Goal: Check status: Check status

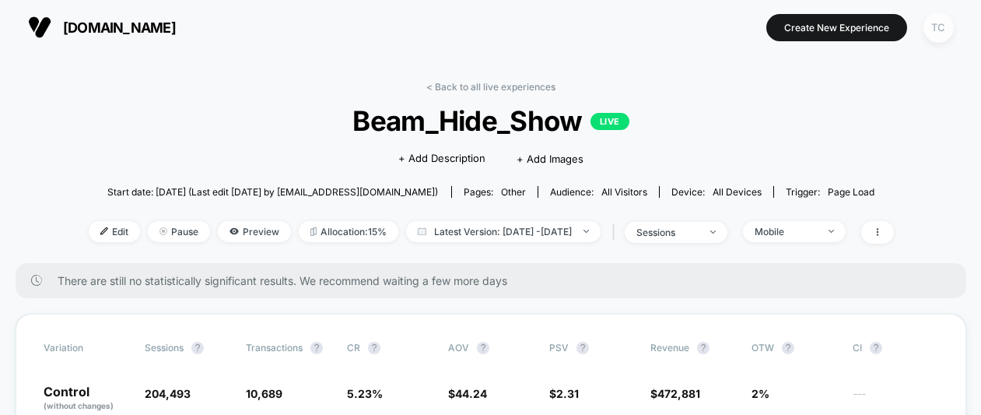
click at [934, 29] on div "TC" at bounding box center [938, 27] width 30 height 30
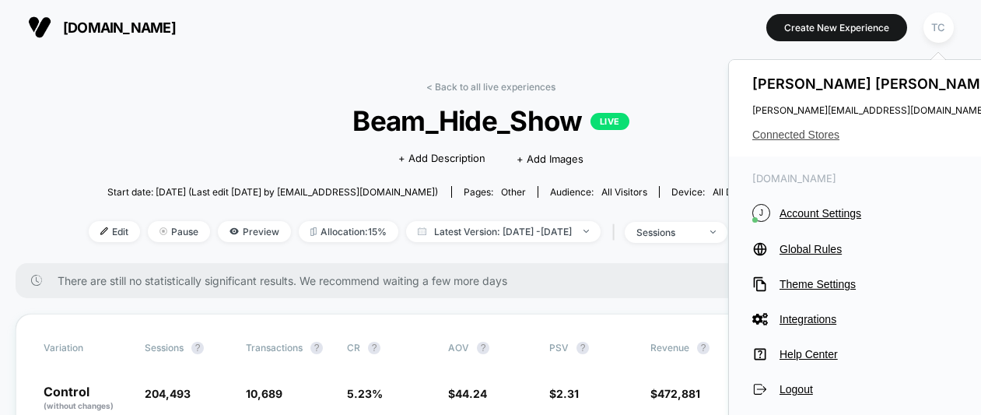
click at [774, 134] on span "Connected Stores" at bounding box center [875, 134] width 246 height 12
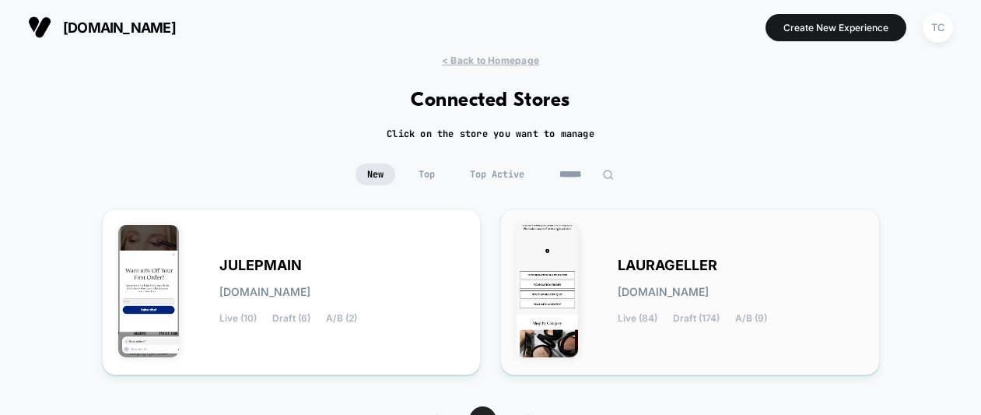
click at [661, 293] on span "[DOMAIN_NAME]" at bounding box center [663, 291] width 91 height 11
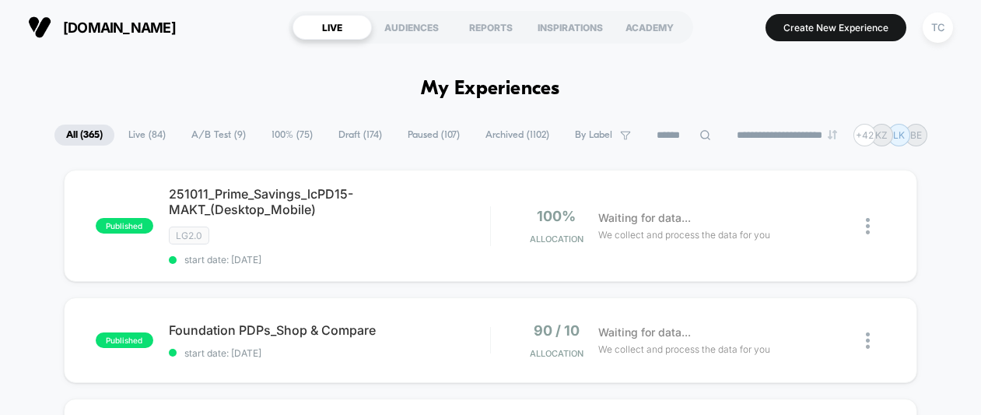
click at [195, 130] on span "A/B Test ( 9 )" at bounding box center [219, 134] width 78 height 21
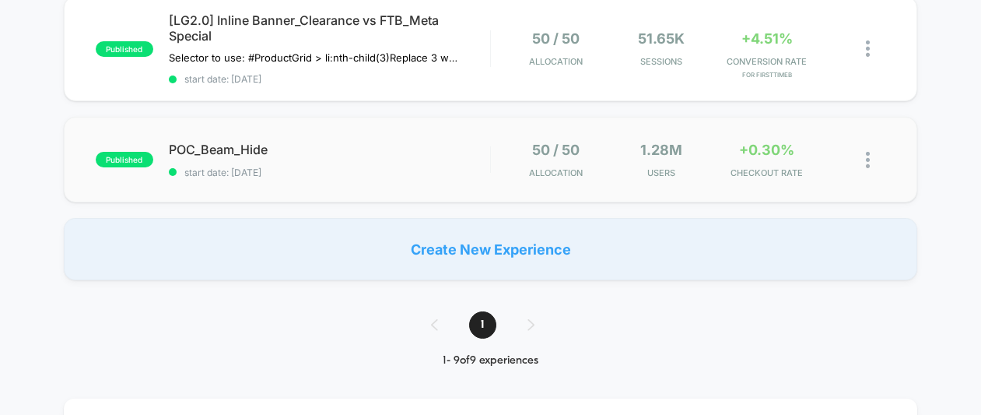
scroll to position [902, 0]
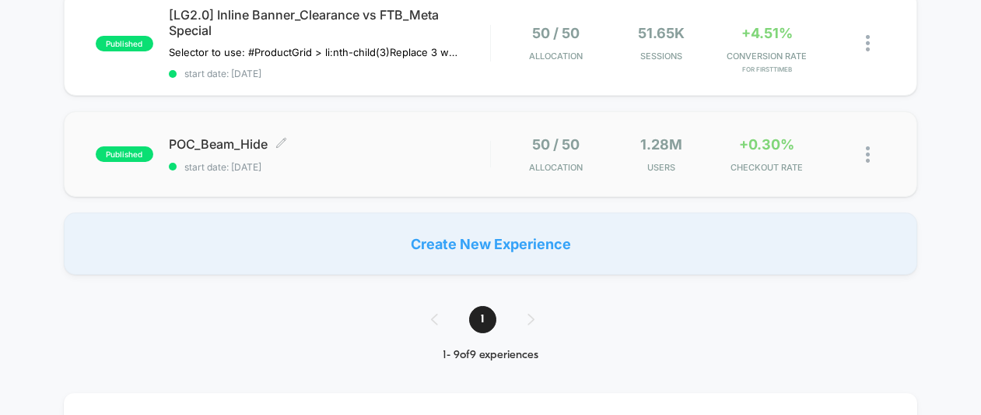
click at [282, 159] on div "POC_Beam_Hide Click to edit experience details Click to edit experience details…" at bounding box center [329, 154] width 321 height 37
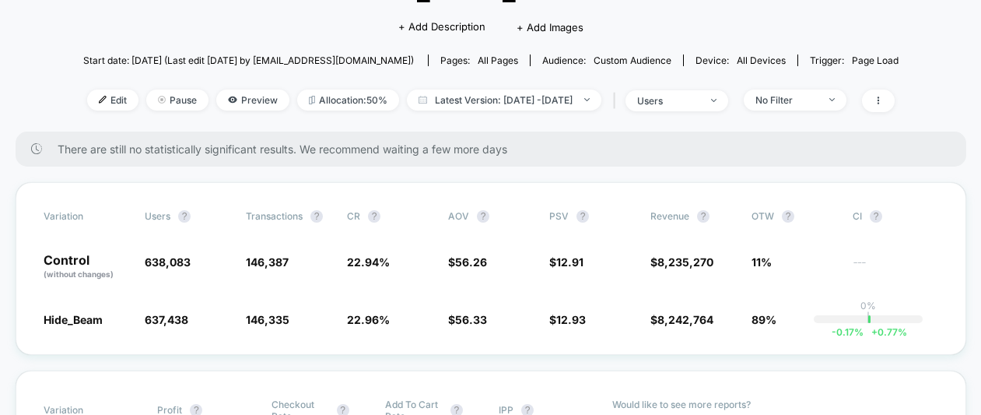
scroll to position [133, 0]
click at [522, 101] on span "Latest Version: [DATE] - [DATE]" at bounding box center [504, 98] width 194 height 21
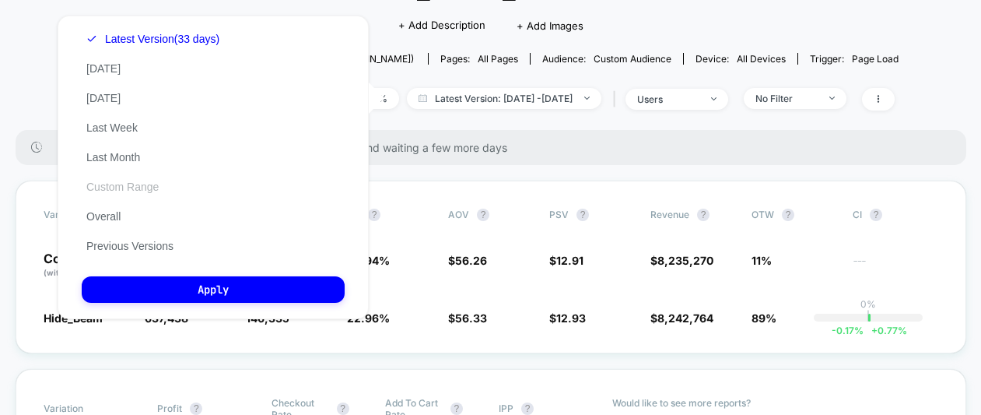
click at [132, 185] on button "Custom Range" at bounding box center [123, 187] width 82 height 14
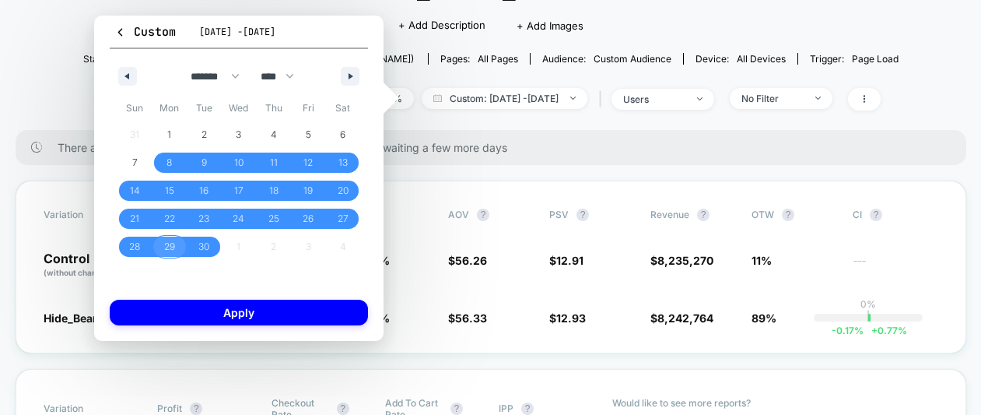
click at [178, 248] on span "29" at bounding box center [169, 246] width 35 height 20
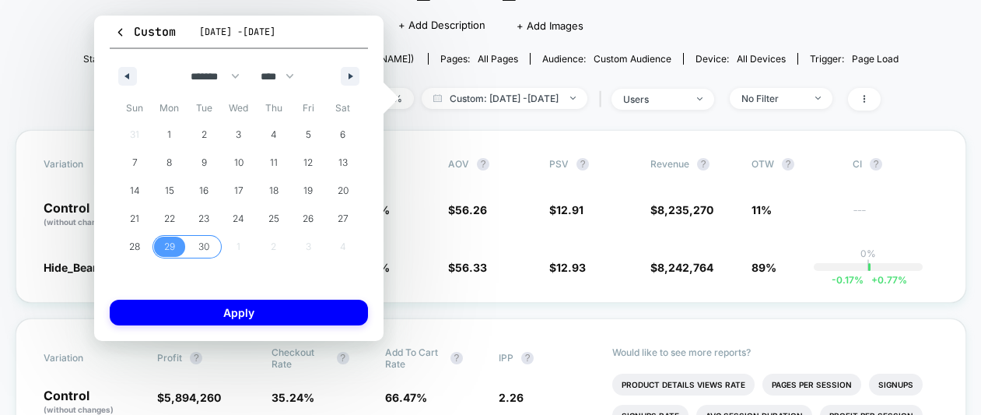
click at [199, 248] on span "30" at bounding box center [203, 247] width 11 height 28
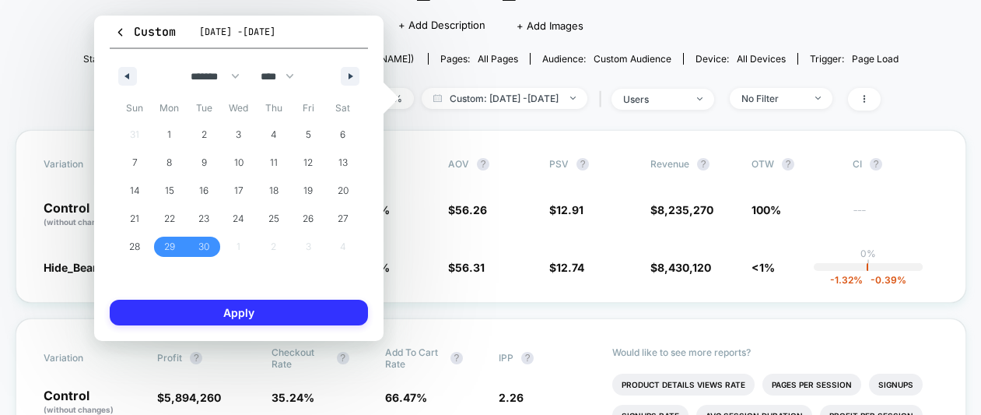
click at [278, 305] on button "Apply" at bounding box center [239, 312] width 258 height 26
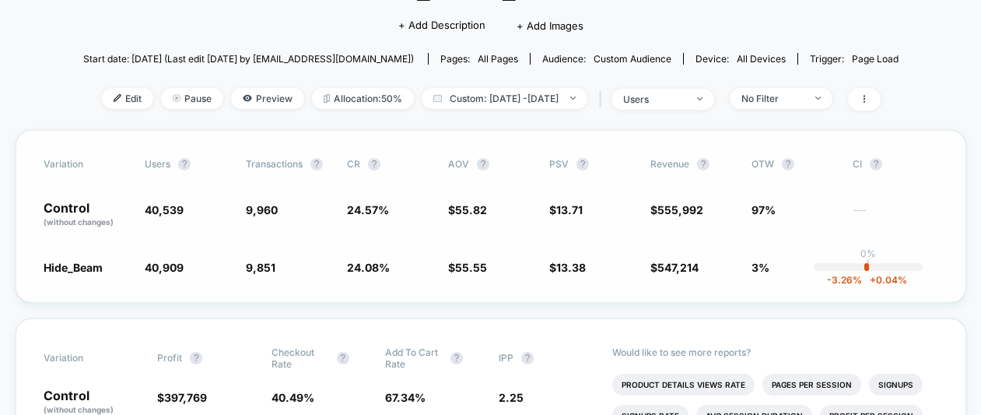
click at [571, 210] on span "13.71" at bounding box center [569, 209] width 26 height 13
click at [604, 221] on span "$ 12.91" at bounding box center [592, 214] width 86 height 26
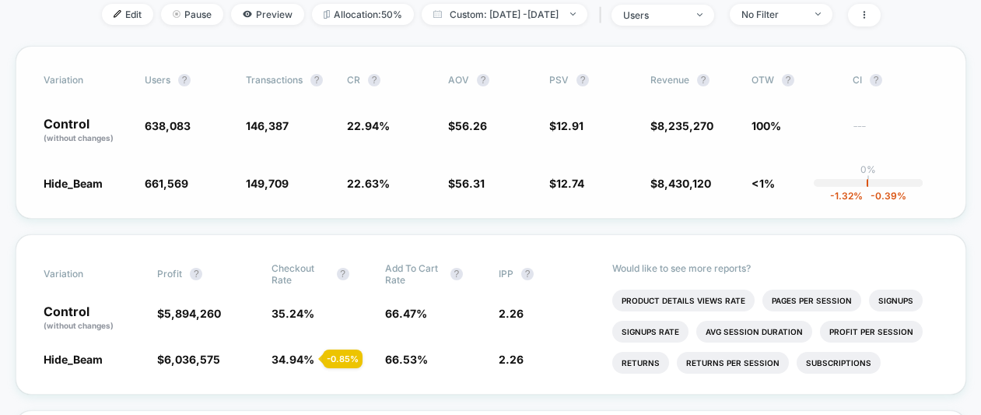
scroll to position [223, 0]
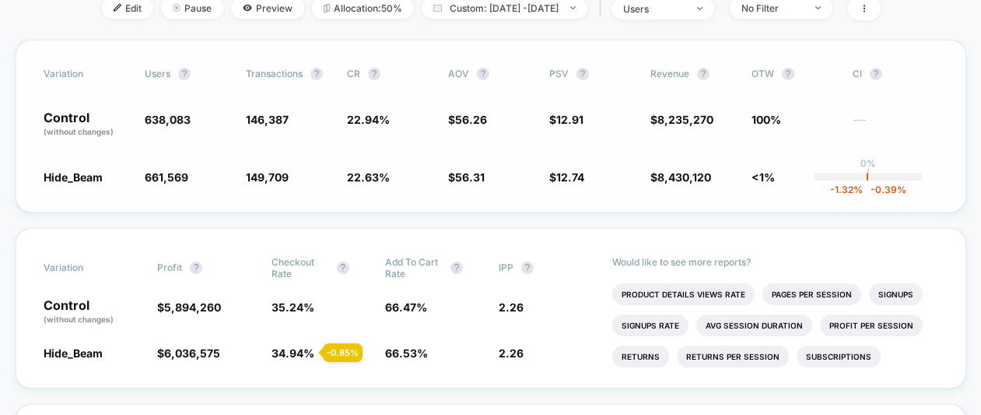
click at [597, 126] on span "$ 12.91" at bounding box center [592, 124] width 86 height 26
click at [562, 118] on span "12.91" at bounding box center [569, 119] width 27 height 13
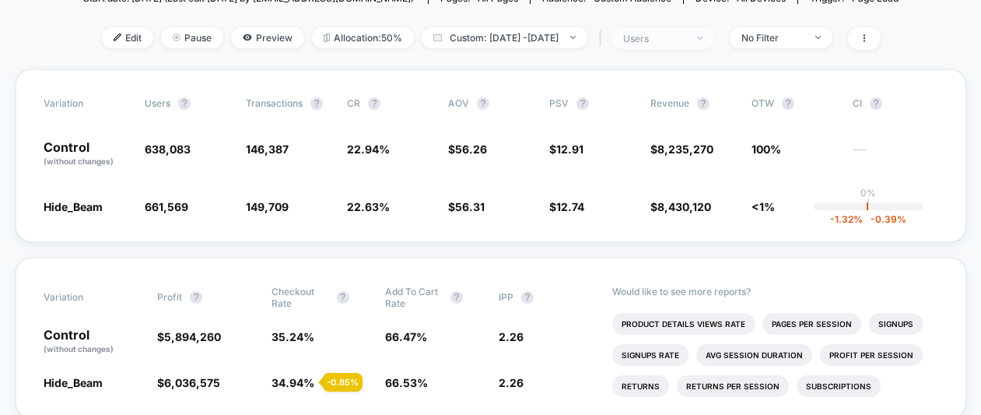
click at [685, 36] on div "users" at bounding box center [654, 39] width 62 height 12
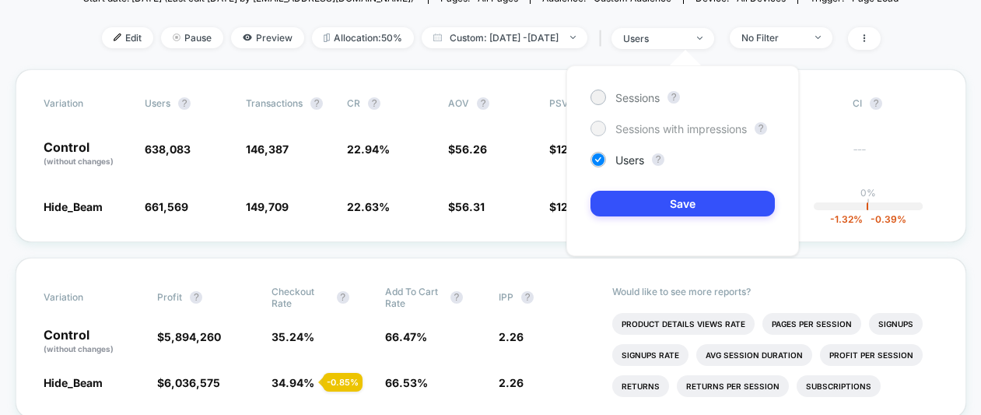
click at [662, 127] on span "Sessions with impressions" at bounding box center [680, 128] width 131 height 13
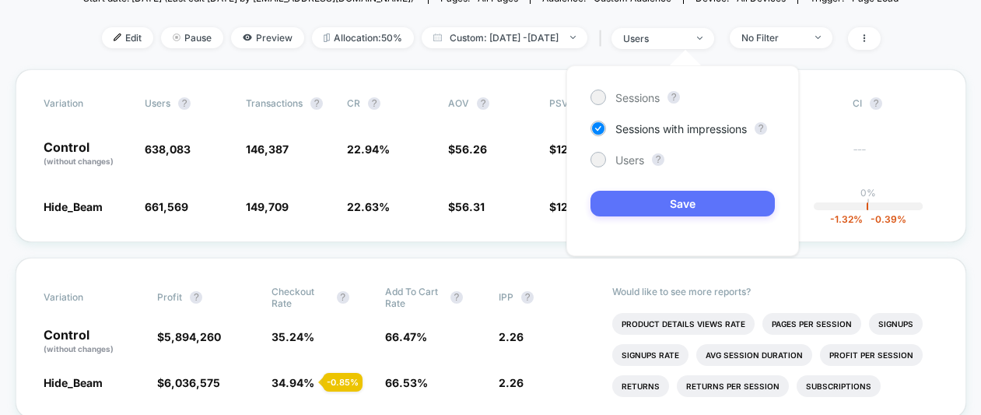
click at [653, 202] on button "Save" at bounding box center [682, 204] width 184 height 26
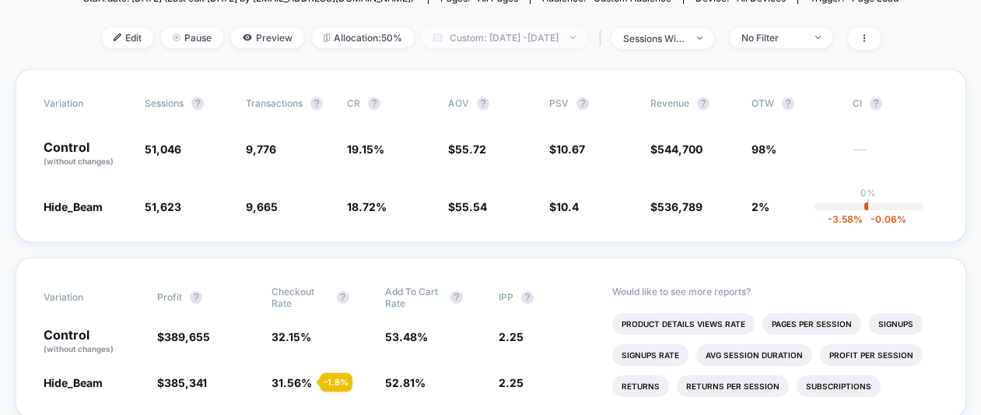
click at [551, 37] on span "Custom: [DATE] - [DATE]" at bounding box center [505, 37] width 166 height 21
select select "*"
select select "****"
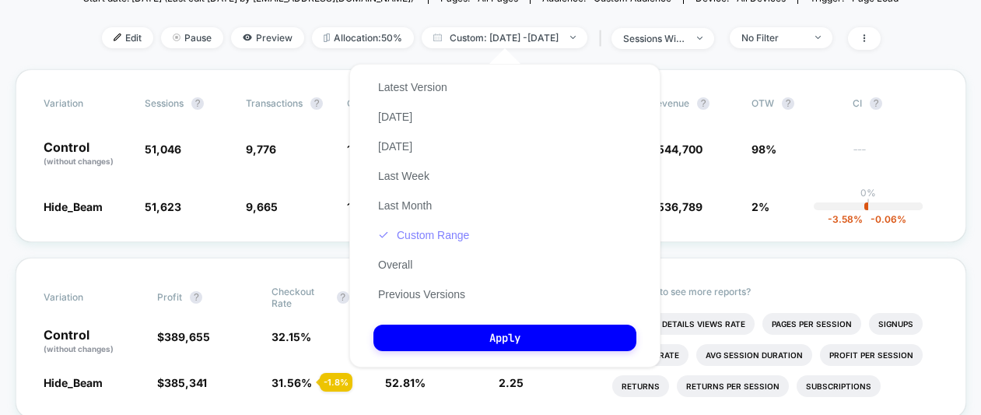
click at [445, 232] on button "Custom Range" at bounding box center [423, 235] width 100 height 14
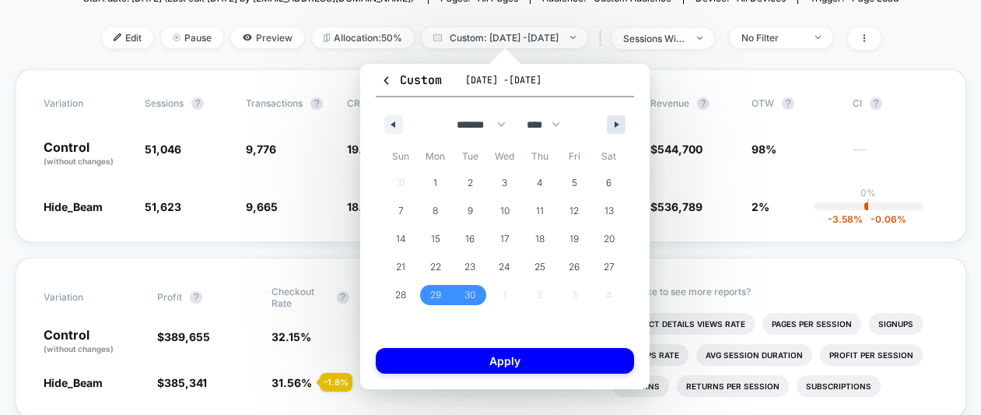
click at [614, 128] on button "button" at bounding box center [616, 124] width 19 height 19
select select "*"
click at [506, 182] on span "1" at bounding box center [504, 183] width 4 height 28
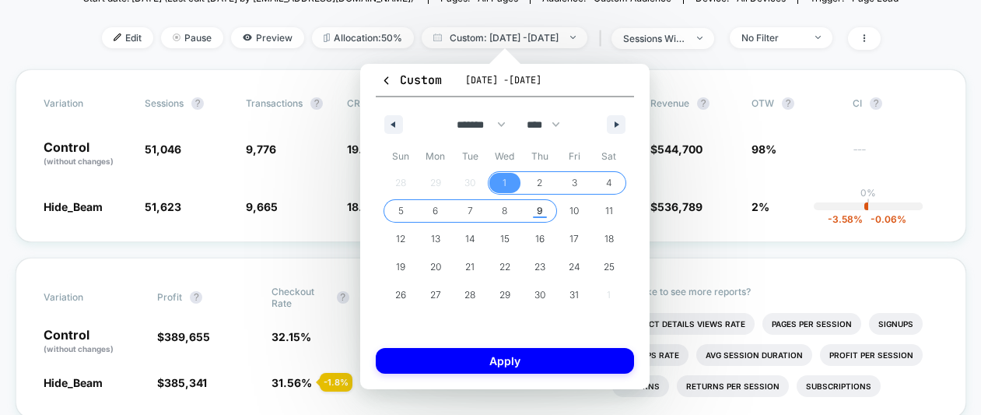
click at [532, 208] on span "9" at bounding box center [539, 211] width 35 height 20
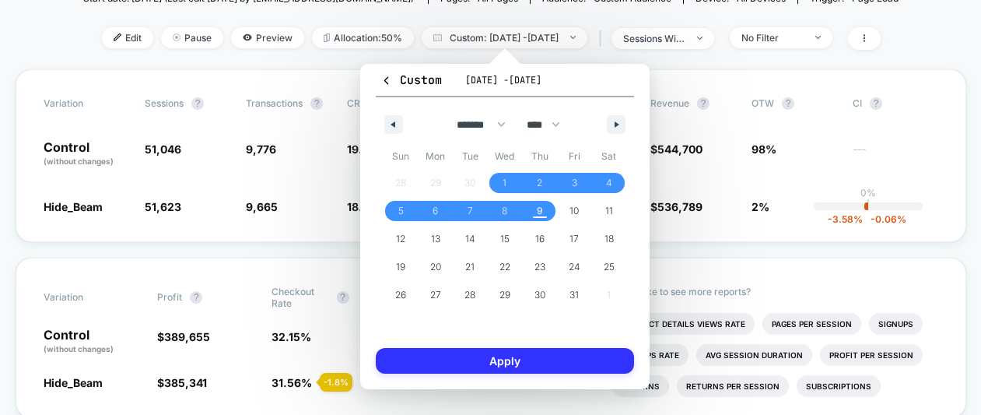
click at [520, 363] on button "Apply" at bounding box center [505, 361] width 258 height 26
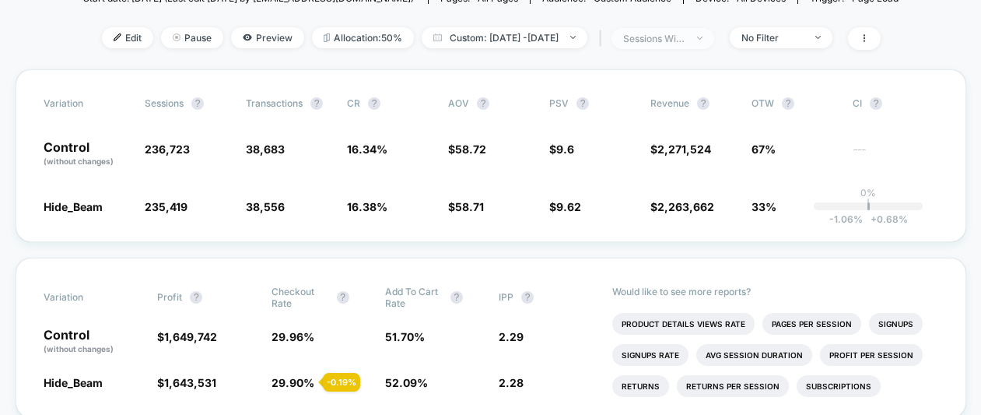
click at [667, 44] on span "sessions with impression" at bounding box center [662, 38] width 103 height 21
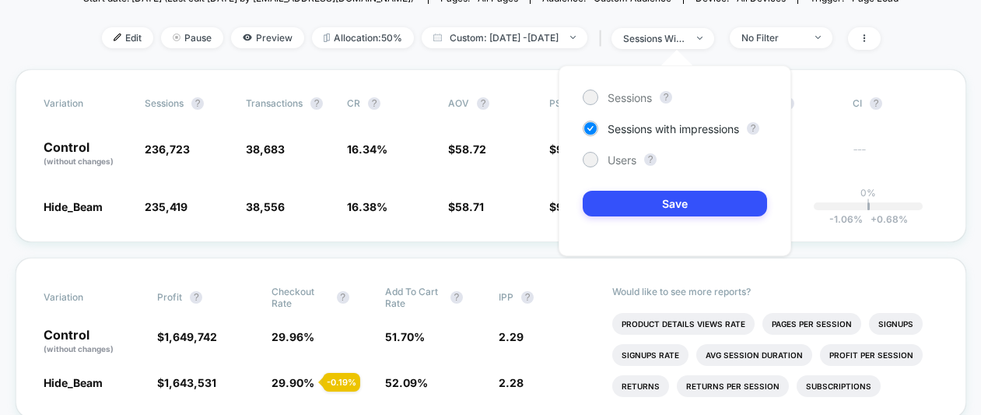
click at [620, 169] on div "Sessions ? Sessions with impressions ? Users ? Save" at bounding box center [674, 160] width 233 height 191
click at [621, 164] on span "Users" at bounding box center [621, 159] width 29 height 13
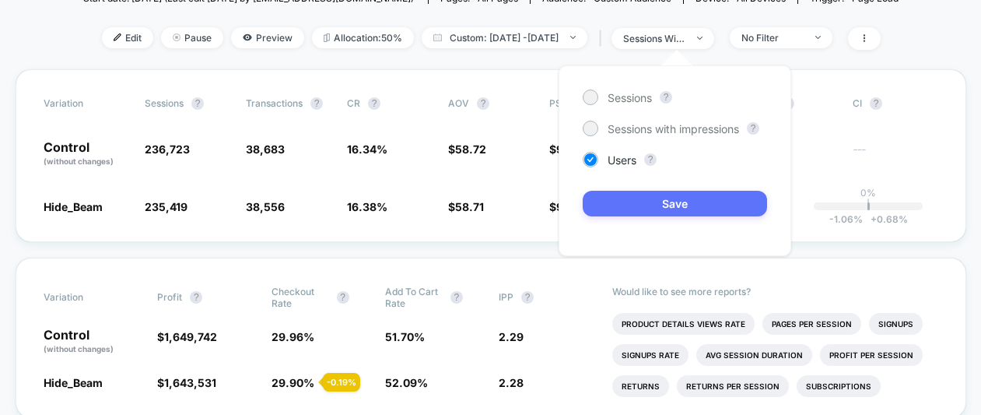
click at [629, 201] on button "Save" at bounding box center [675, 204] width 184 height 26
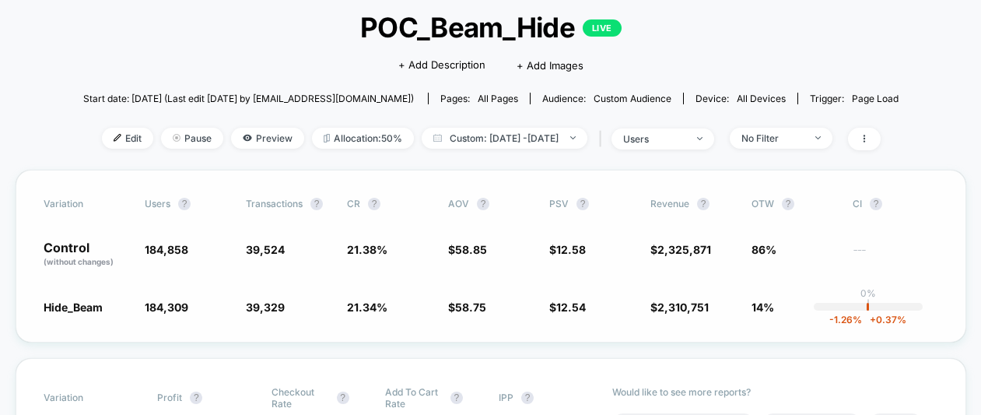
scroll to position [98, 0]
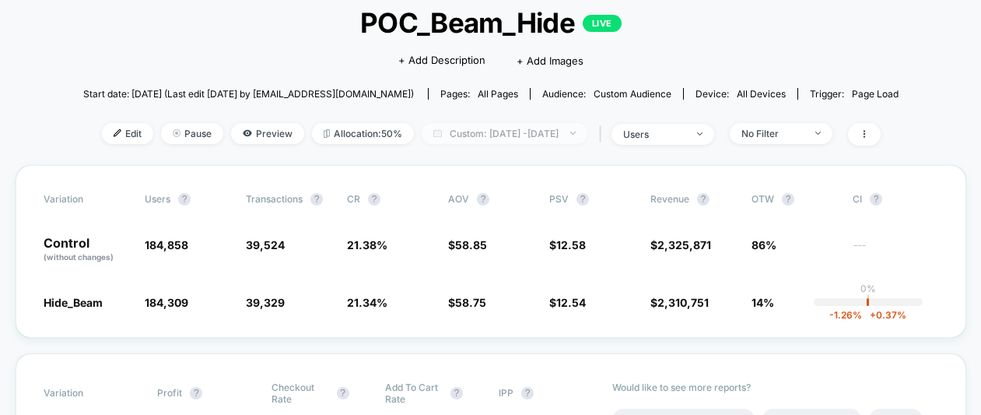
click at [509, 132] on span "Custom: [DATE] - [DATE]" at bounding box center [505, 133] width 166 height 21
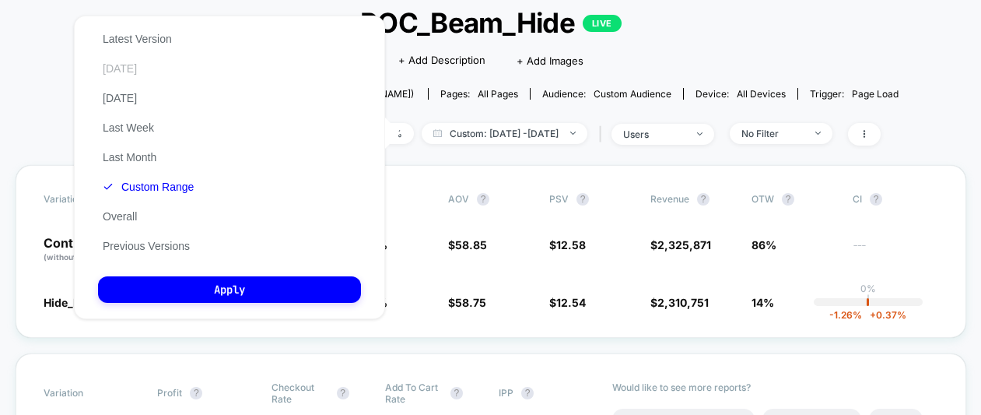
click at [117, 66] on button "[DATE]" at bounding box center [120, 68] width 44 height 14
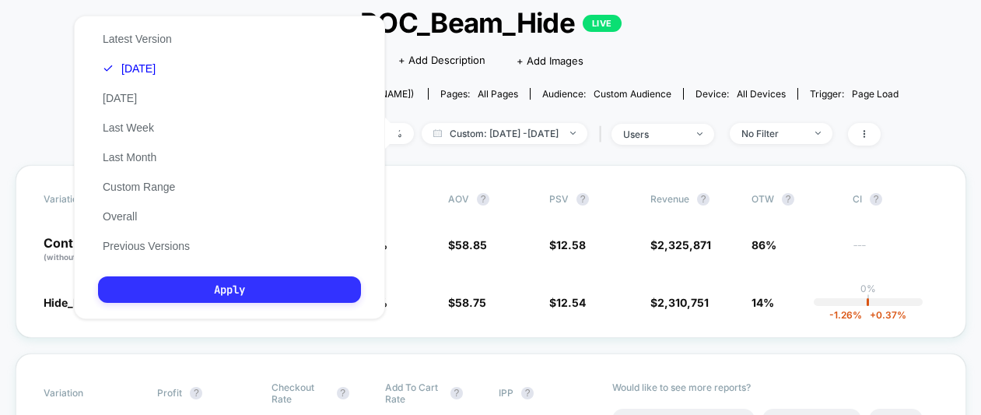
click at [200, 285] on button "Apply" at bounding box center [229, 289] width 263 height 26
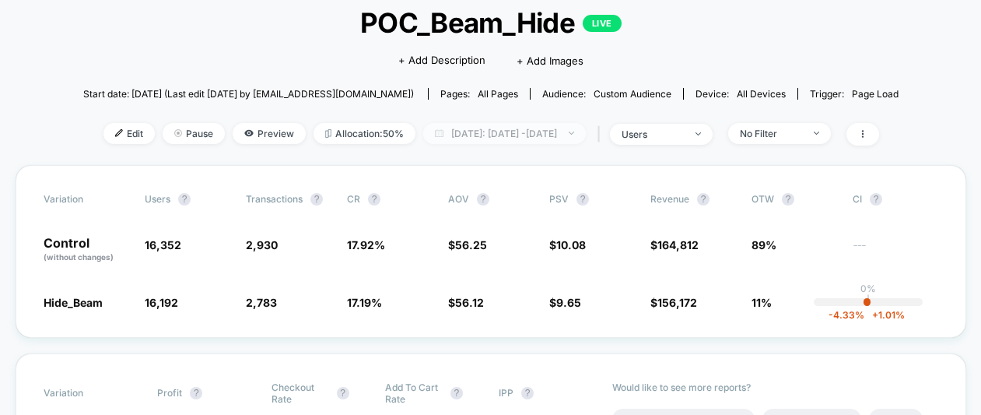
click at [543, 124] on span "[DATE]: [DATE] - [DATE]" at bounding box center [504, 133] width 163 height 21
select select "*"
select select "****"
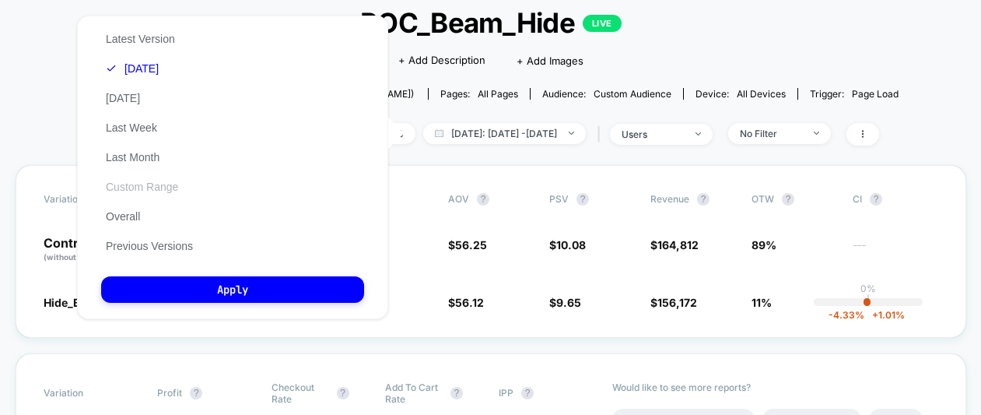
click at [146, 191] on button "Custom Range" at bounding box center [142, 187] width 82 height 14
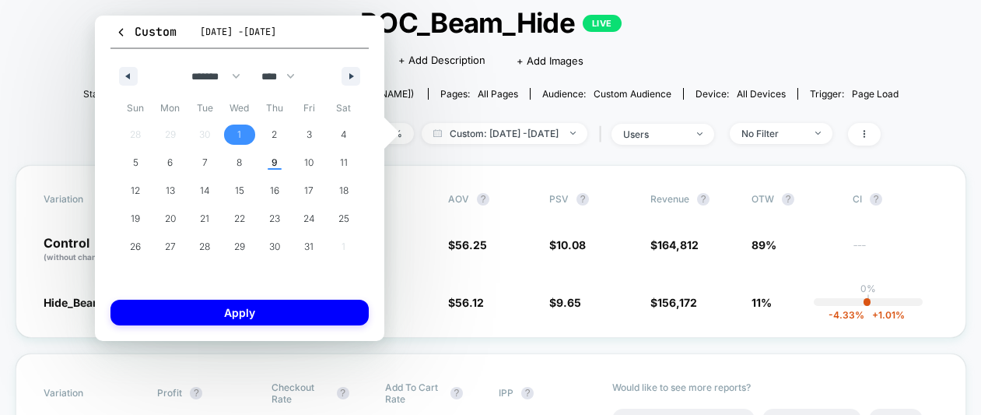
click at [247, 132] on span "1" at bounding box center [239, 134] width 35 height 20
click at [275, 161] on span "9" at bounding box center [274, 163] width 6 height 28
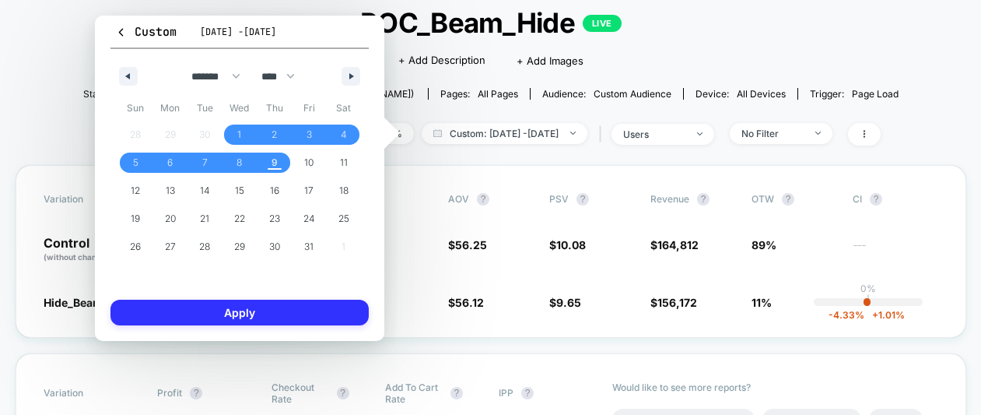
click at [299, 317] on button "Apply" at bounding box center [239, 312] width 258 height 26
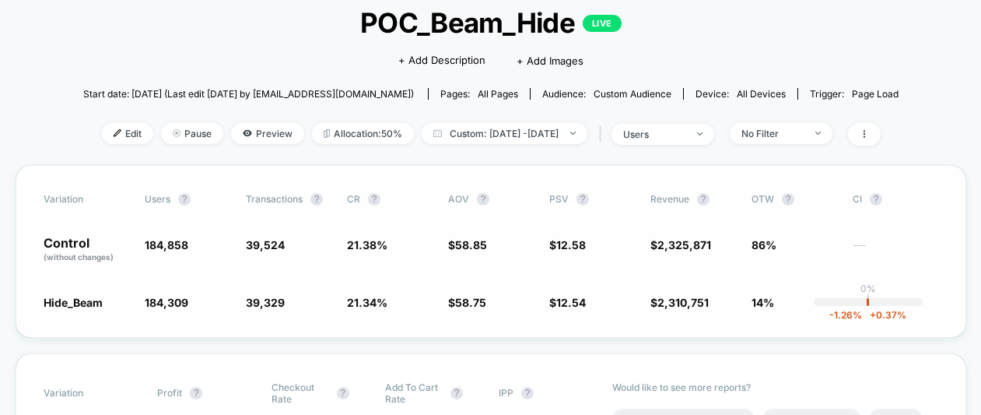
click at [571, 243] on span "12.58" at bounding box center [571, 244] width 30 height 13
click at [685, 135] on div "users" at bounding box center [654, 134] width 62 height 12
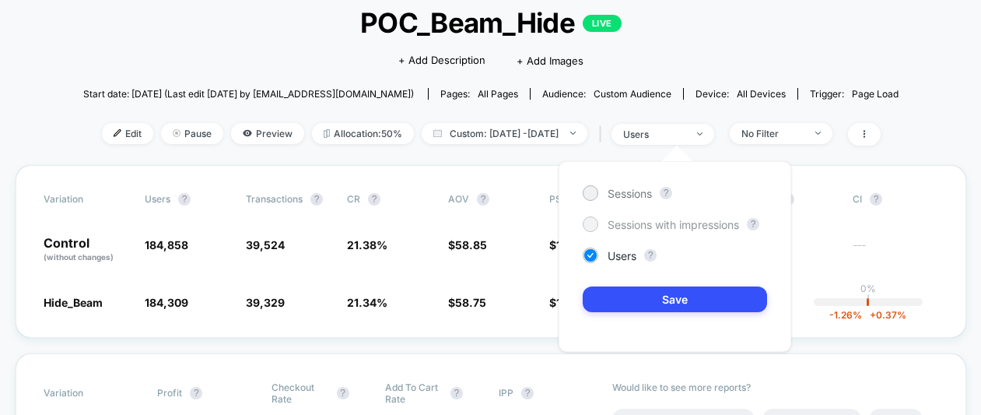
click at [652, 221] on span "Sessions with impressions" at bounding box center [672, 224] width 131 height 13
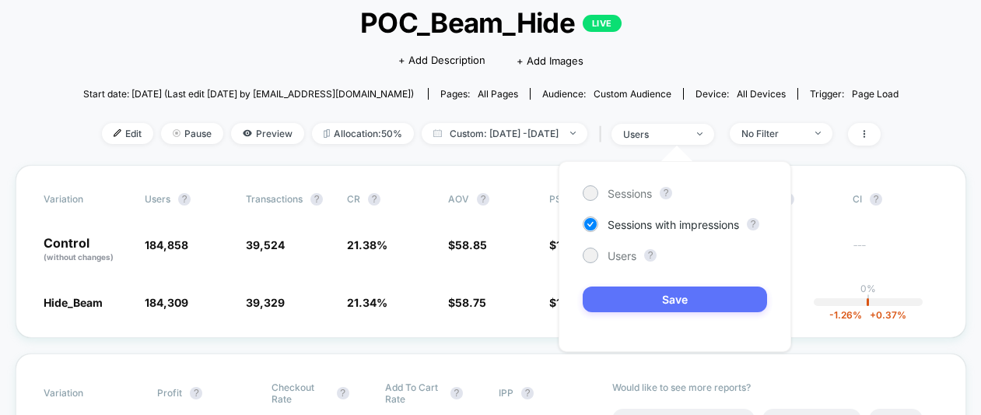
click at [643, 306] on button "Save" at bounding box center [675, 299] width 184 height 26
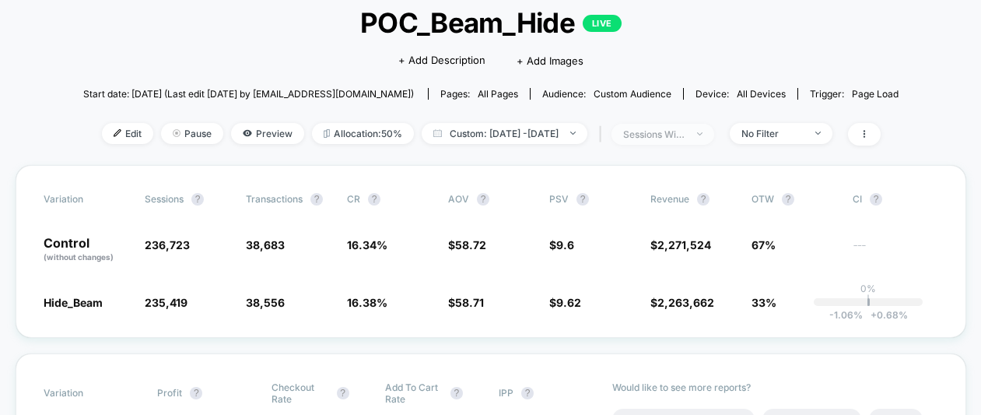
click at [669, 141] on span "sessions with impression" at bounding box center [662, 134] width 103 height 21
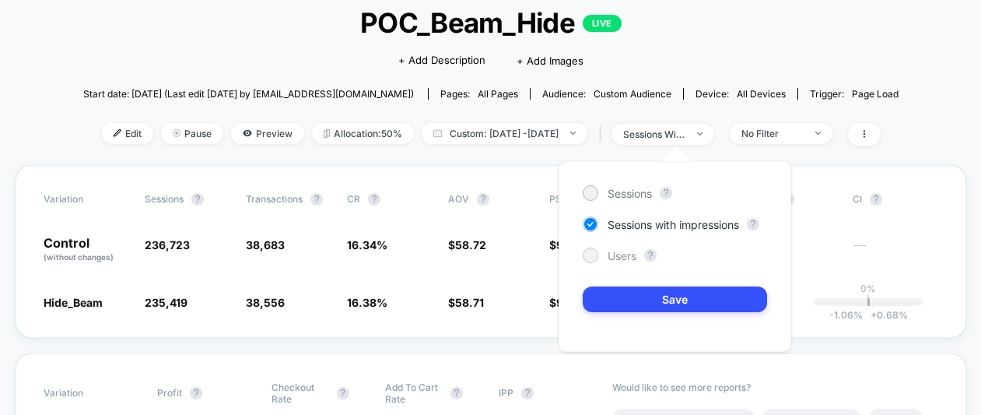
click at [621, 259] on span "Users" at bounding box center [621, 255] width 29 height 13
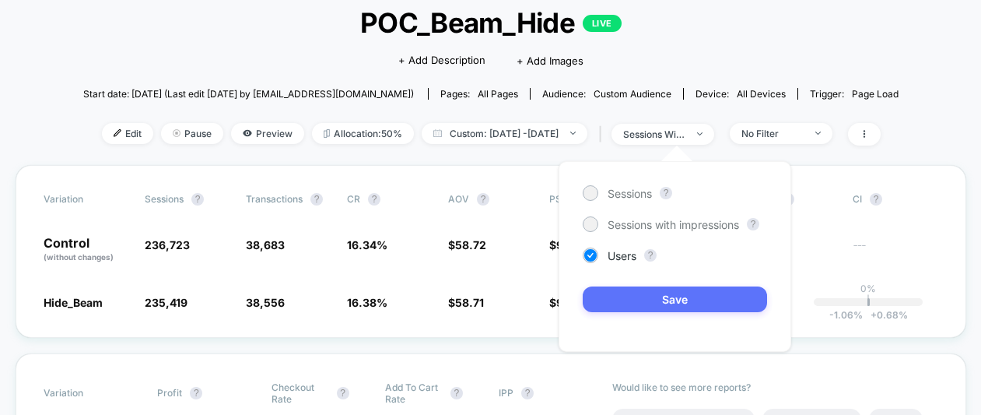
click at [633, 299] on button "Save" at bounding box center [675, 299] width 184 height 26
